Goal: Task Accomplishment & Management: Check status

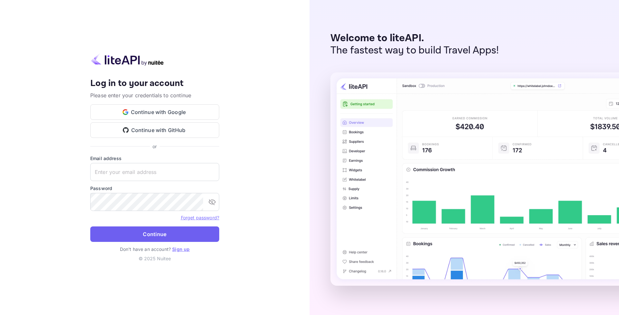
type input "[EMAIL_ADDRESS][DOMAIN_NAME]"
click at [182, 231] on button "Continue" at bounding box center [154, 234] width 129 height 15
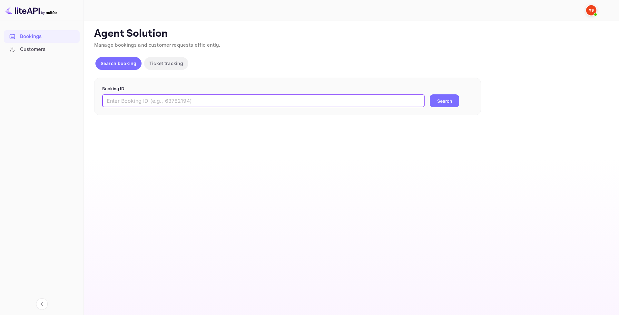
paste input "9832928"
type input "9832928"
click at [443, 103] on button "Search" at bounding box center [444, 101] width 29 height 13
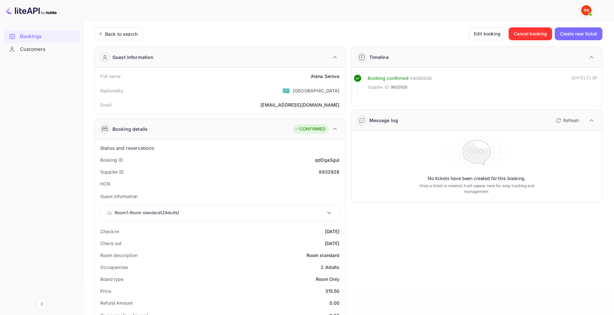
click at [155, 217] on div "Room 1 - Room standard ( 2 Adults )" at bounding box center [220, 212] width 239 height 15
click at [154, 212] on p "Room 1 - Room standard ( 2 Adults )" at bounding box center [147, 215] width 65 height 6
click at [155, 212] on p "Room 1 - Room standard ( 2 Adults )" at bounding box center [147, 213] width 65 height 6
click at [155, 212] on p "Room 1 - Room standard ( 2 Adults )" at bounding box center [147, 215] width 65 height 6
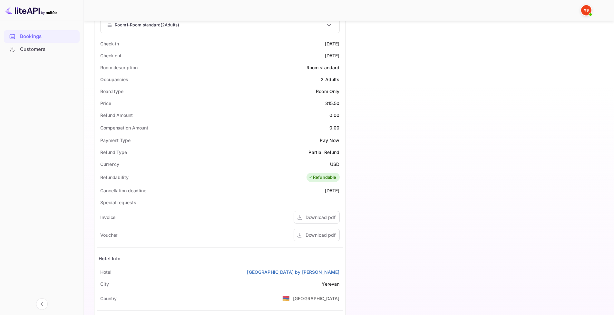
scroll to position [194, 0]
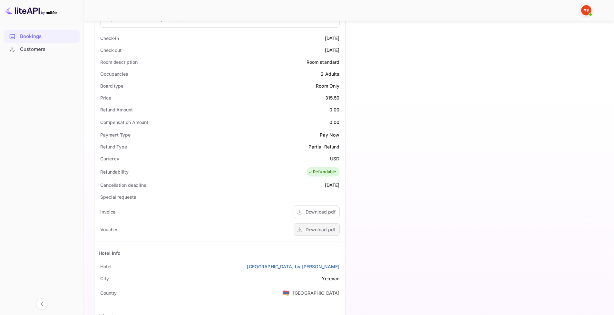
click at [314, 228] on div "Download pdf" at bounding box center [321, 229] width 30 height 7
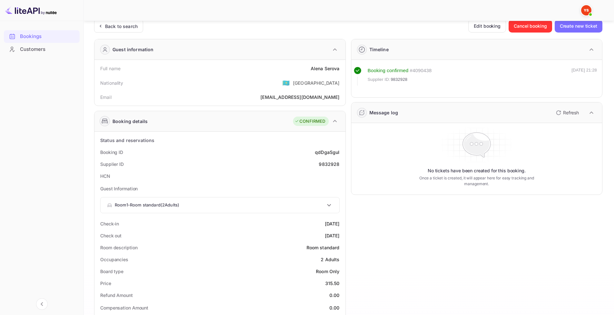
scroll to position [0, 0]
